Goal: Find specific page/section: Find specific page/section

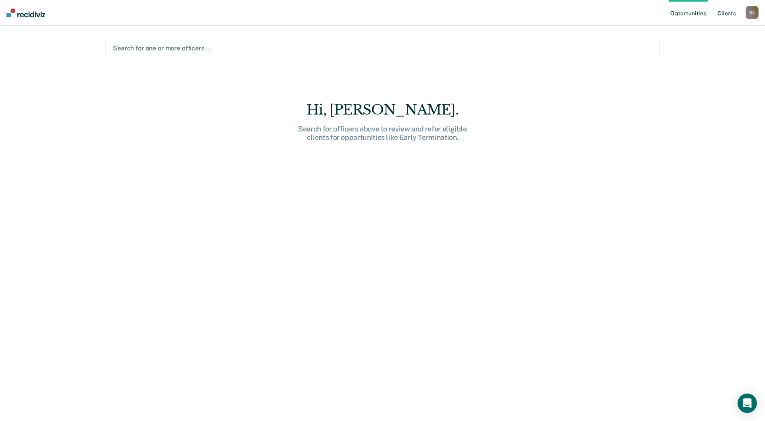
click at [729, 12] on link "Client s" at bounding box center [727, 13] width 22 height 26
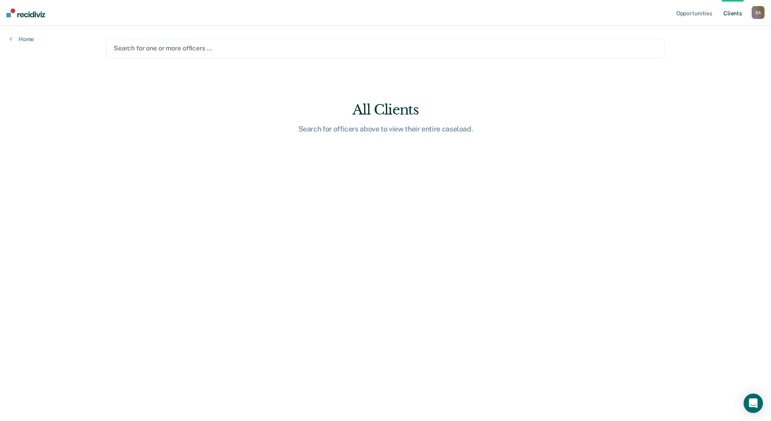
click at [761, 13] on div "S A" at bounding box center [758, 12] width 13 height 13
click at [721, 43] on link "Go to PSI Case Dashboard" at bounding box center [724, 43] width 67 height 7
